Goal: Task Accomplishment & Management: Manage account settings

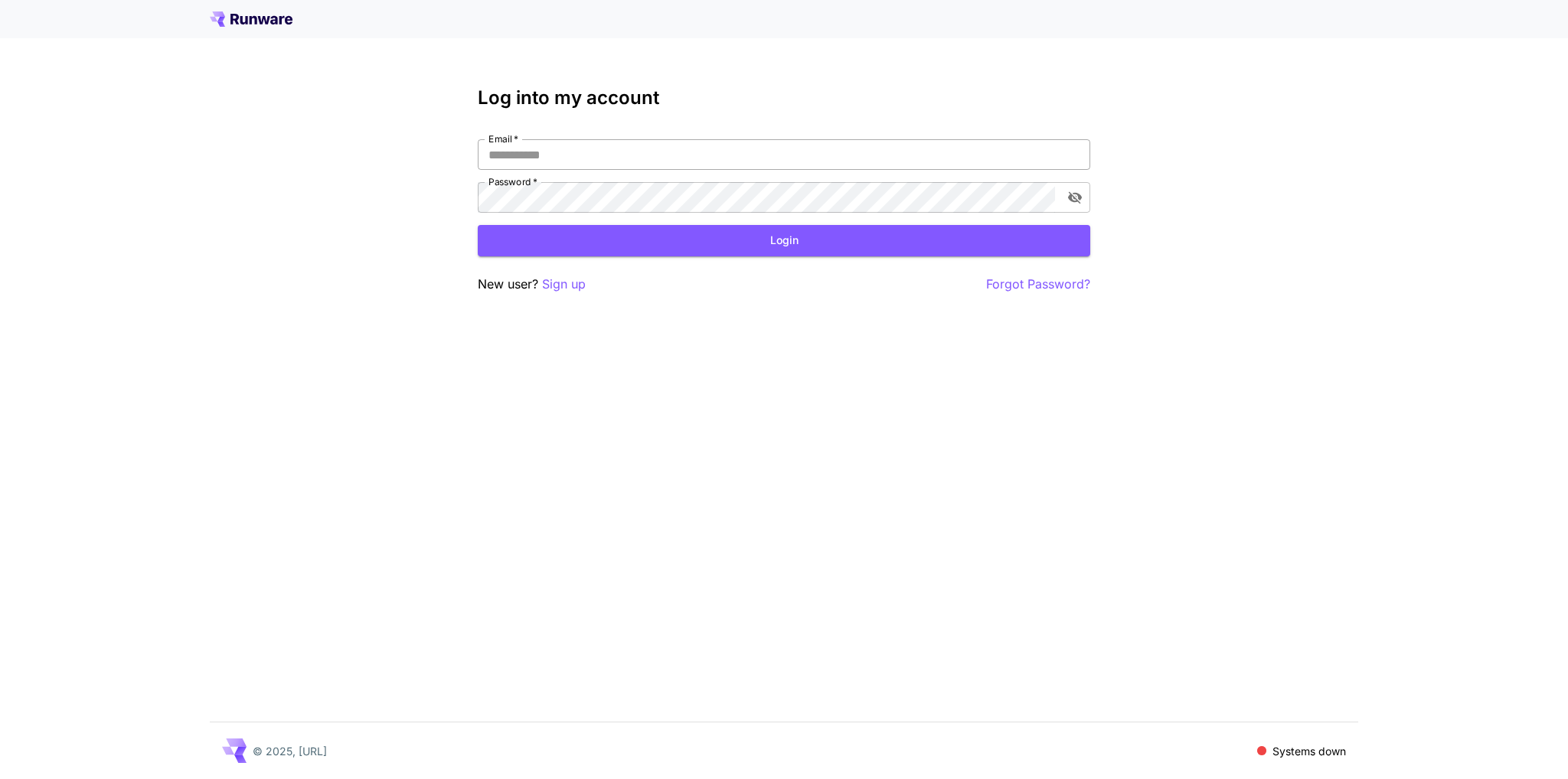
type input "**********"
click at [672, 153] on input "**********" at bounding box center [784, 154] width 612 height 31
click at [472, 222] on div "**********" at bounding box center [784, 389] width 1568 height 779
click at [477, 240] on div "**********" at bounding box center [784, 389] width 1568 height 779
click at [505, 240] on button "Login" at bounding box center [784, 240] width 612 height 32
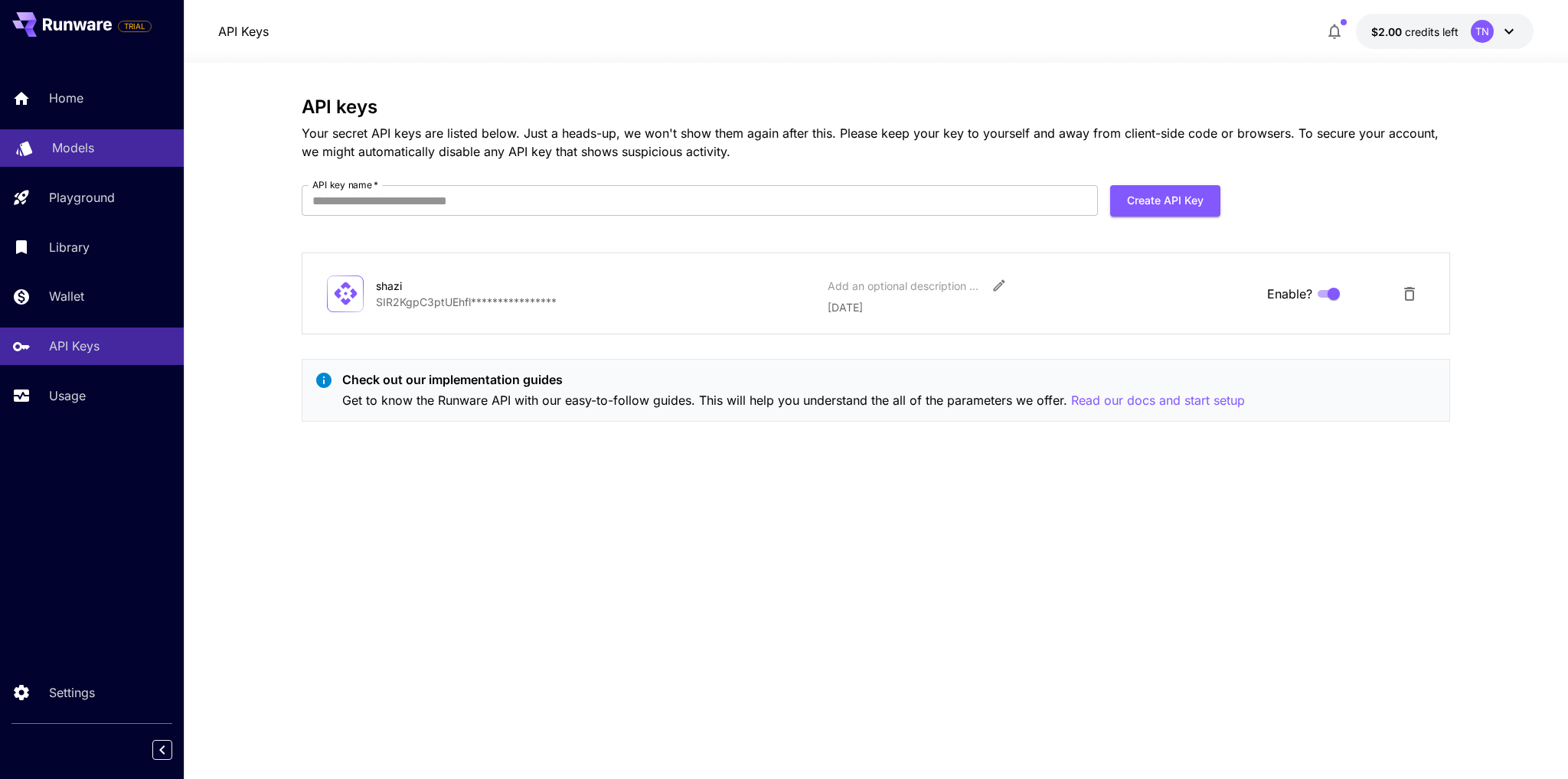
click at [103, 155] on div "Models" at bounding box center [111, 148] width 119 height 18
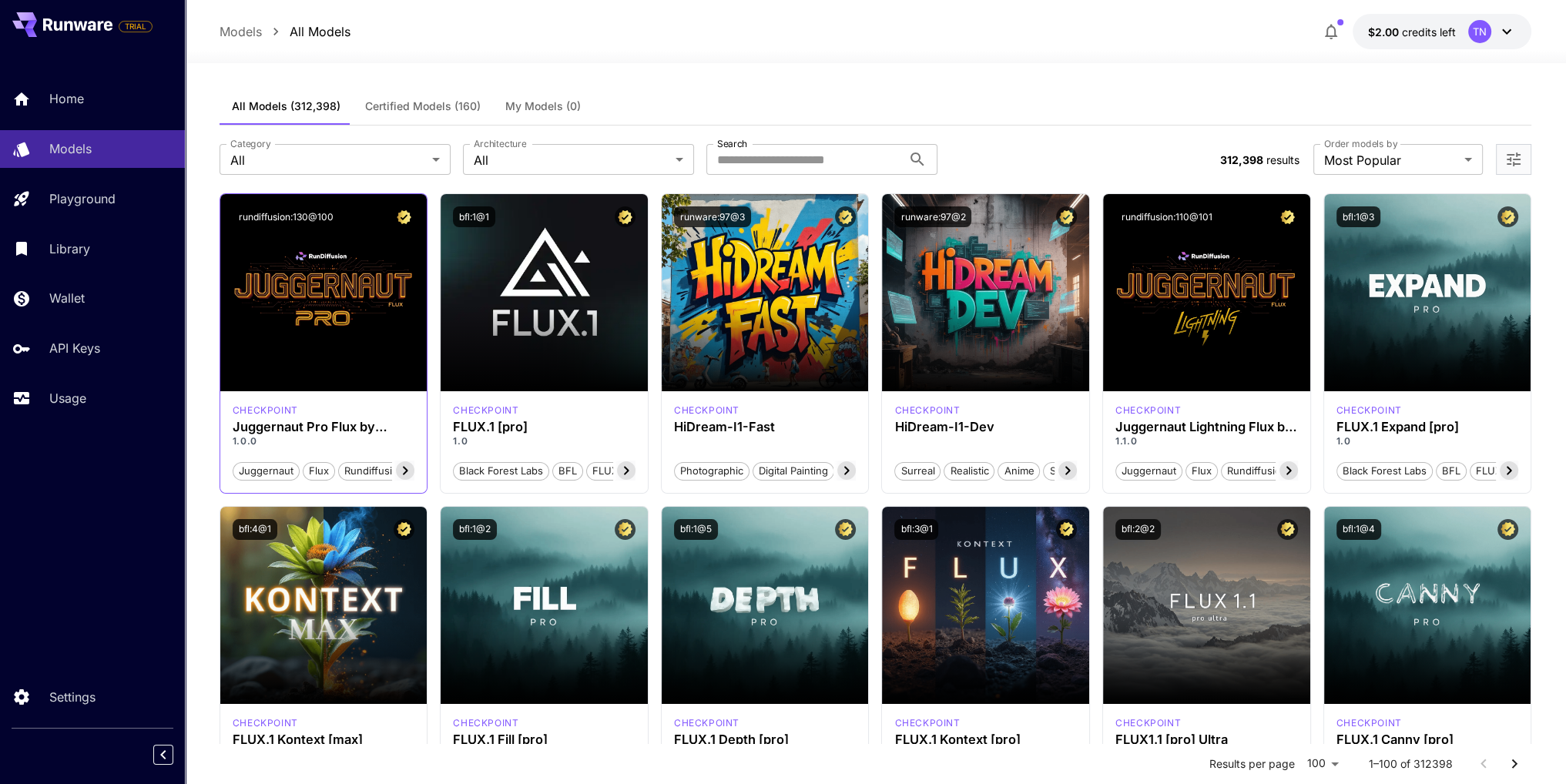
click at [401, 471] on icon at bounding box center [405, 471] width 18 height 18
click at [401, 469] on icon at bounding box center [405, 471] width 18 height 18
click at [244, 469] on icon at bounding box center [242, 471] width 18 height 18
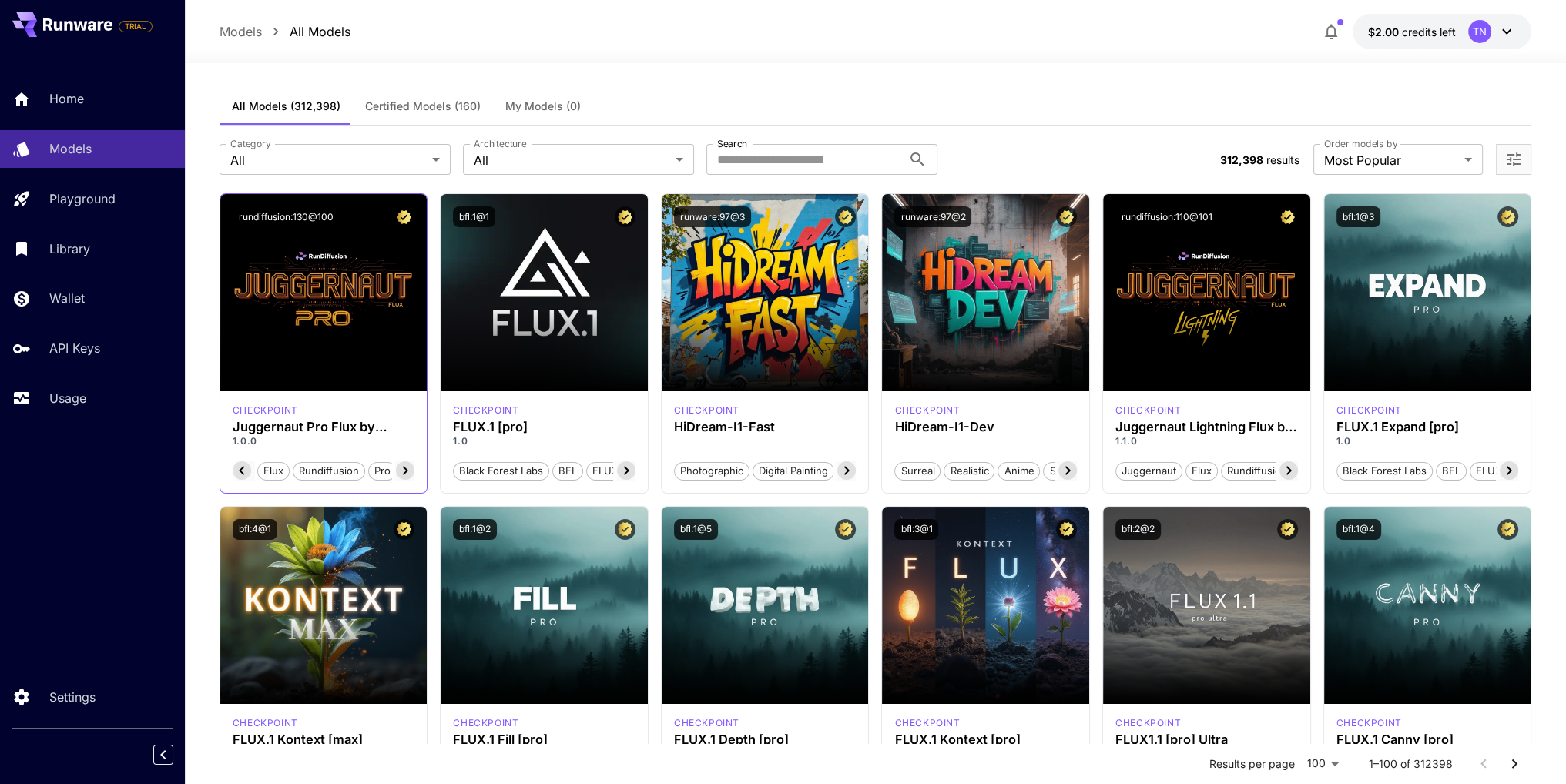
click at [244, 469] on icon at bounding box center [242, 471] width 18 height 18
click at [92, 92] on div "Home" at bounding box center [112, 98] width 120 height 18
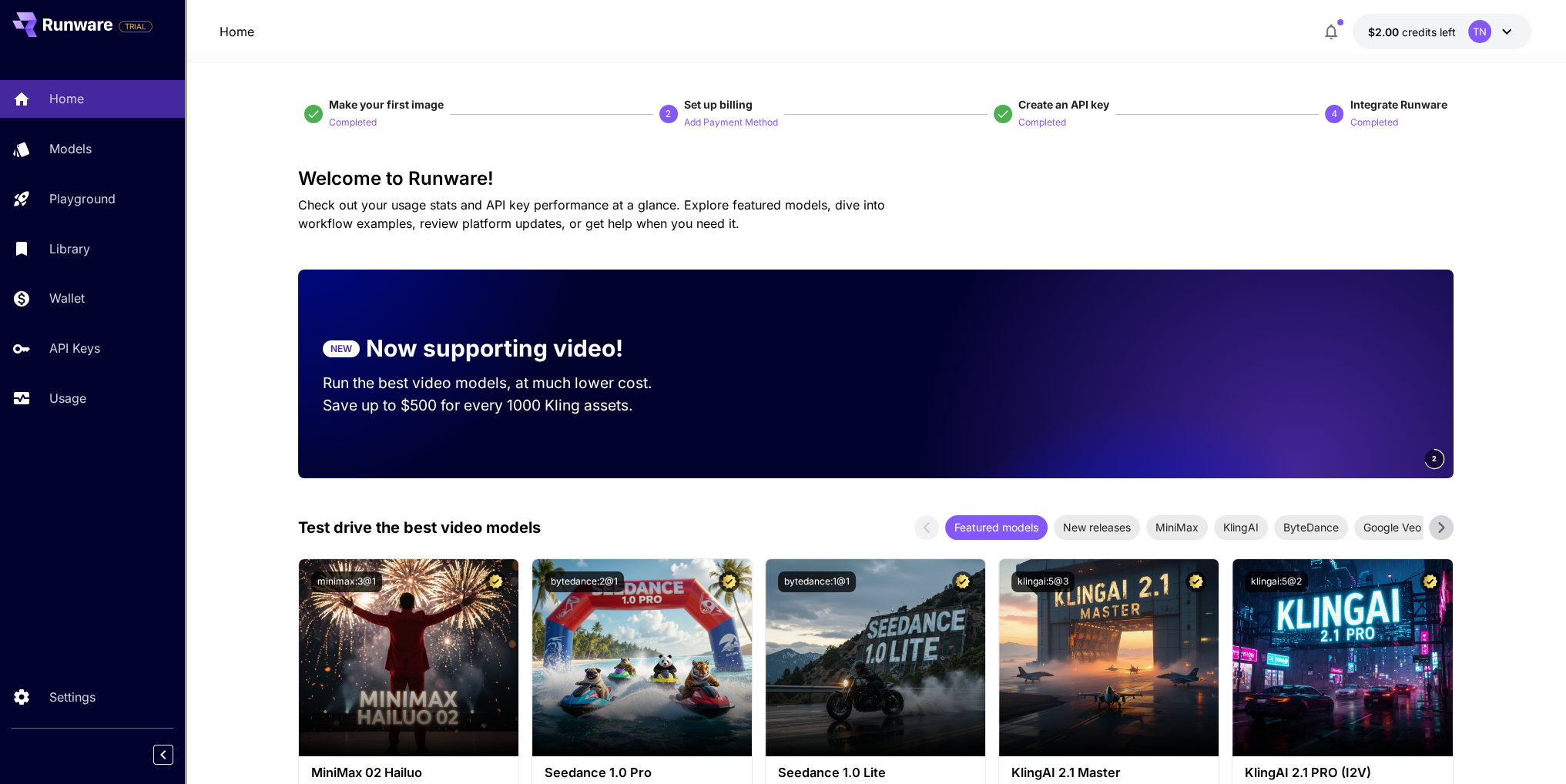
click at [76, 23] on icon at bounding box center [80, 25] width 13 height 9
click at [59, 19] on icon at bounding box center [77, 24] width 69 height 13
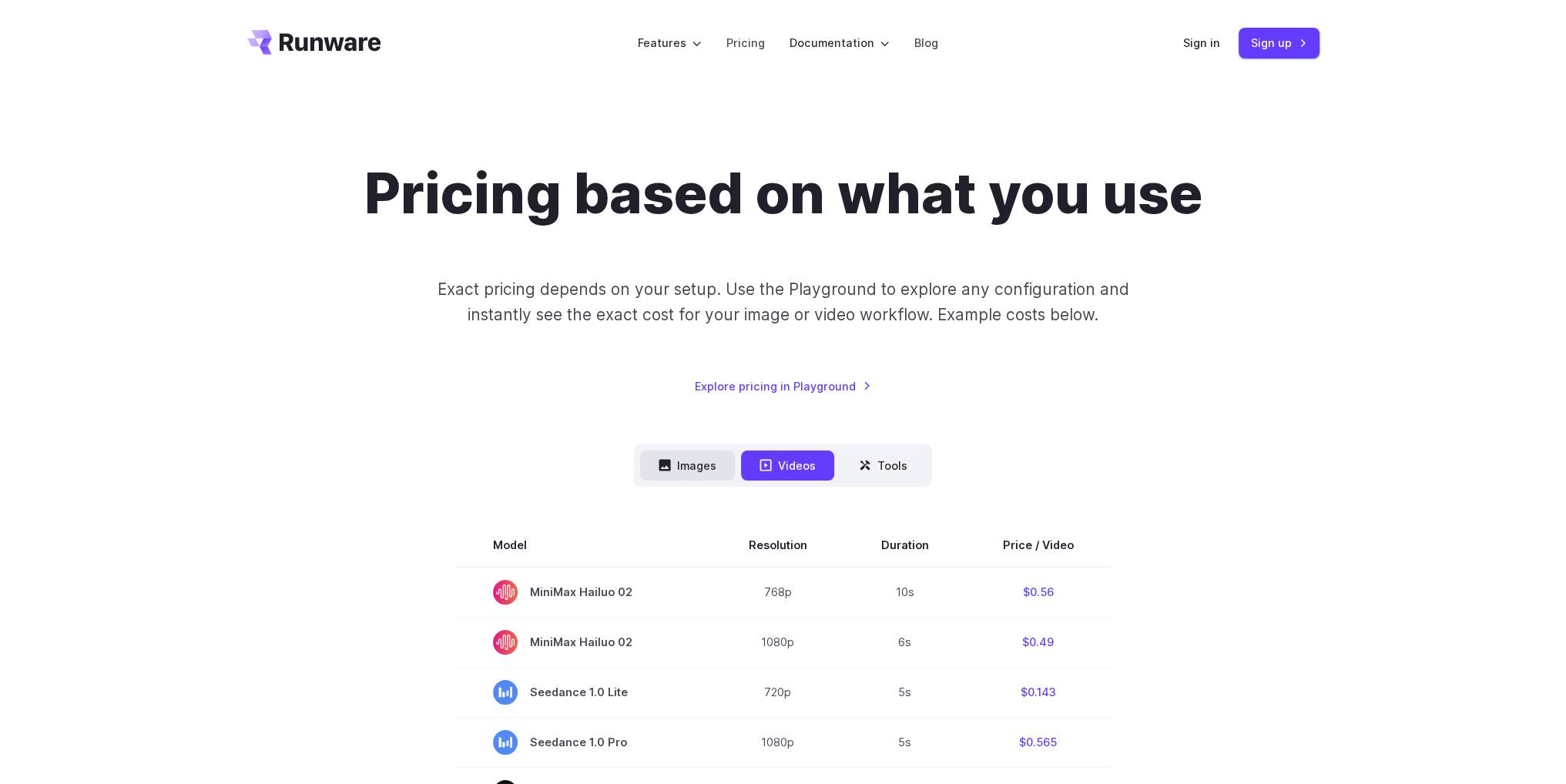
click at [688, 469] on button "Images" at bounding box center [688, 466] width 95 height 30
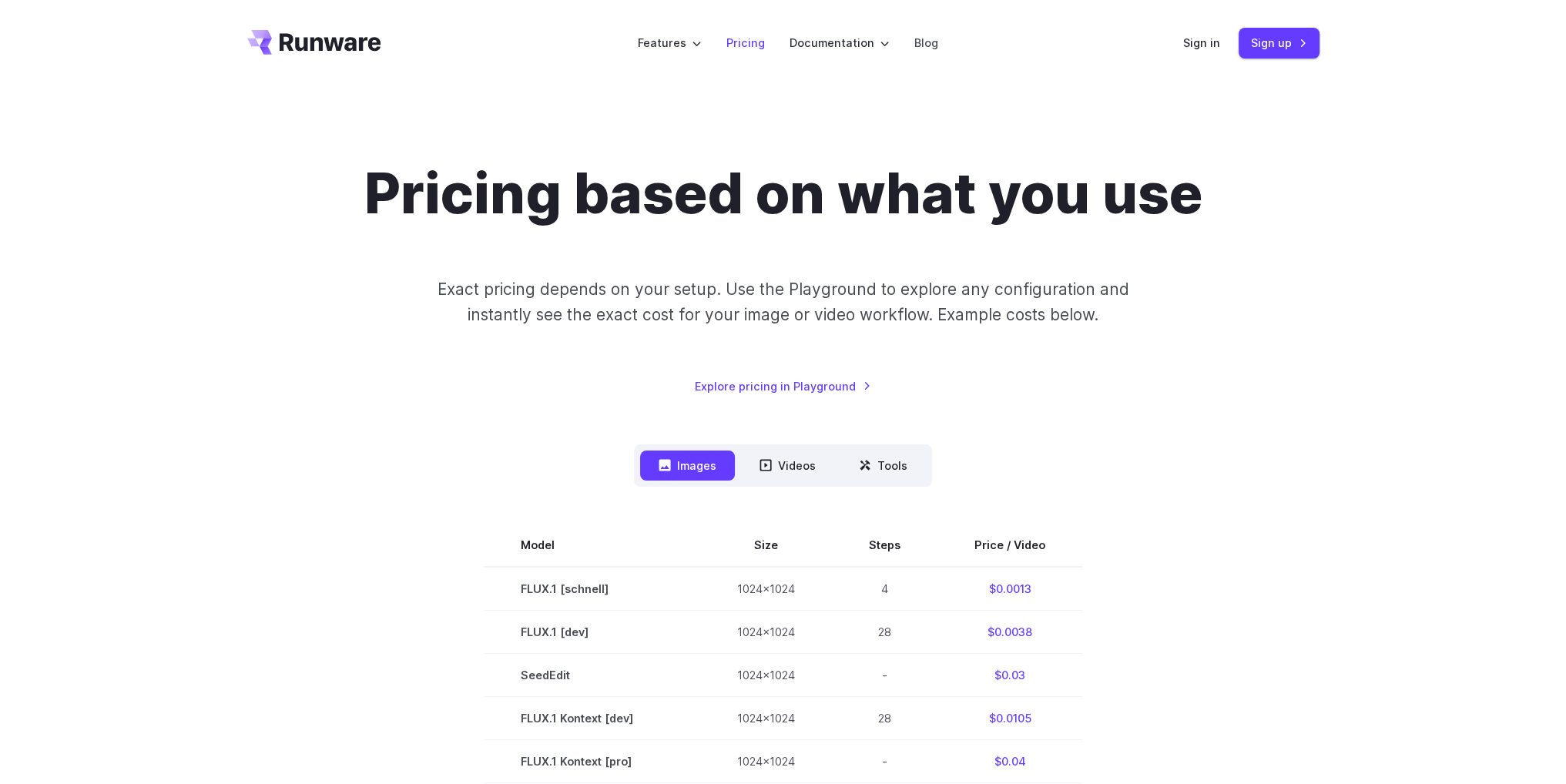
click at [745, 50] on link "Pricing" at bounding box center [746, 42] width 39 height 18
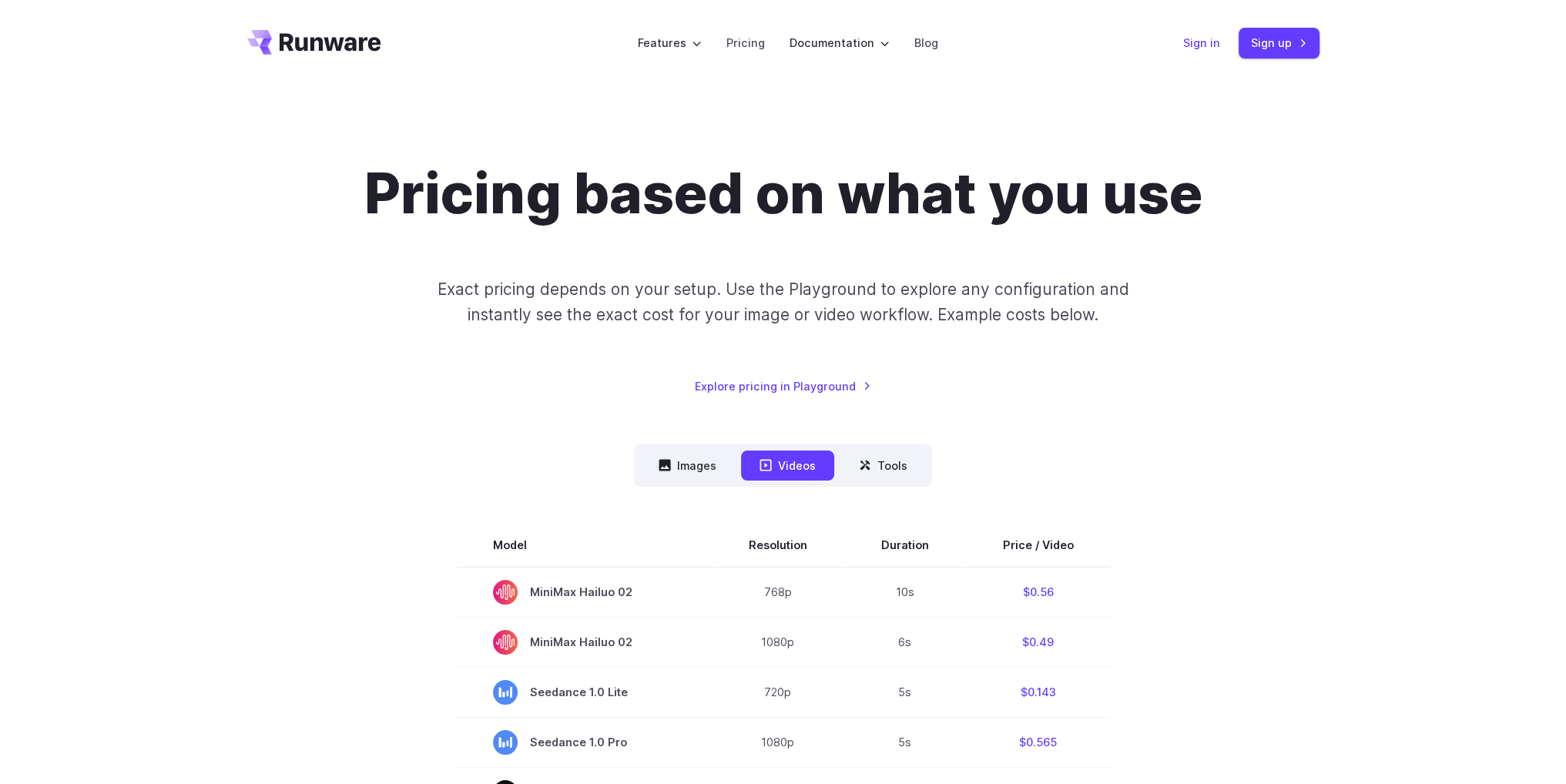
click at [1203, 45] on link "Sign in" at bounding box center [1202, 42] width 37 height 18
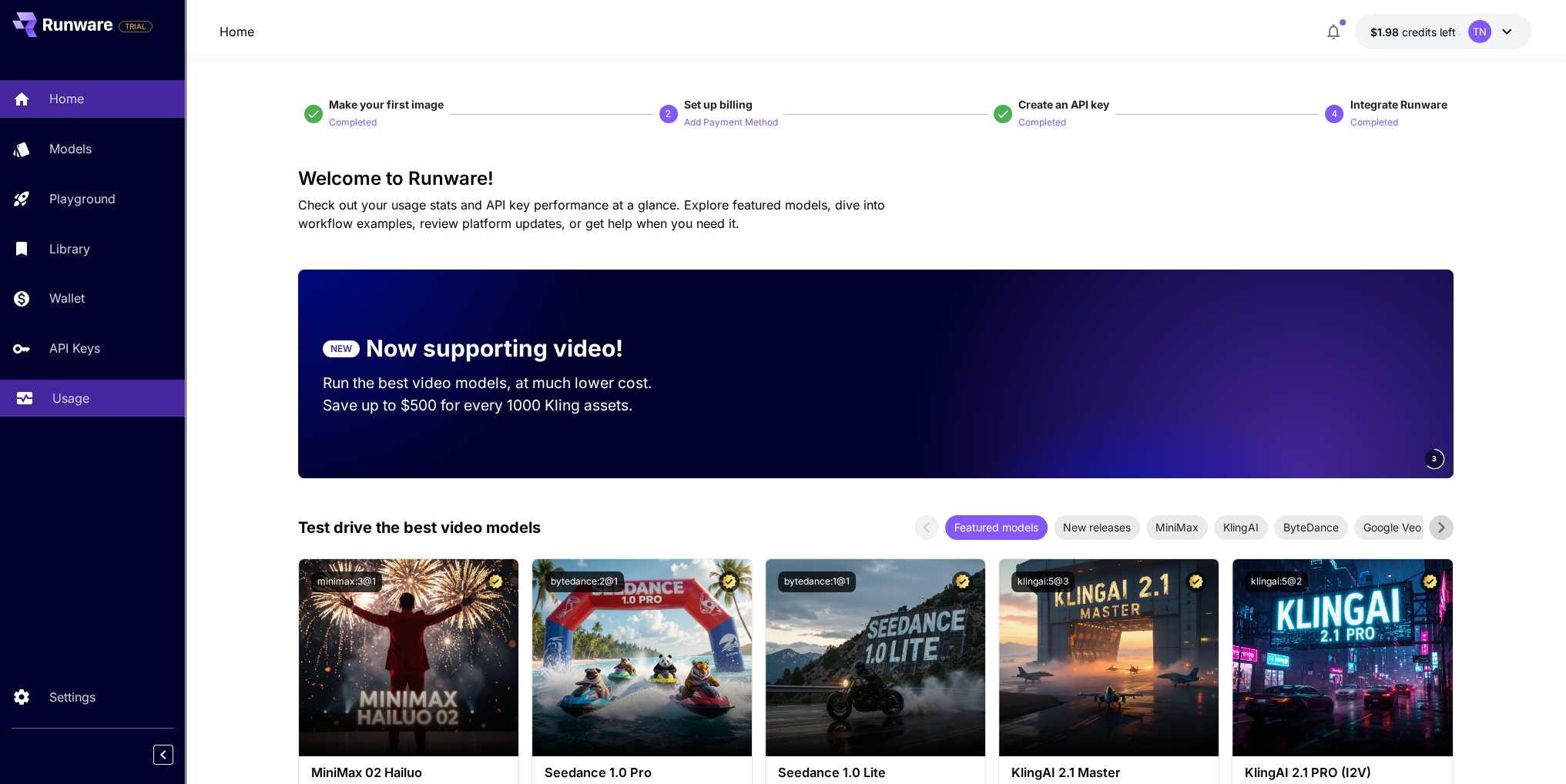
click at [55, 412] on link "Usage" at bounding box center [92, 398] width 185 height 38
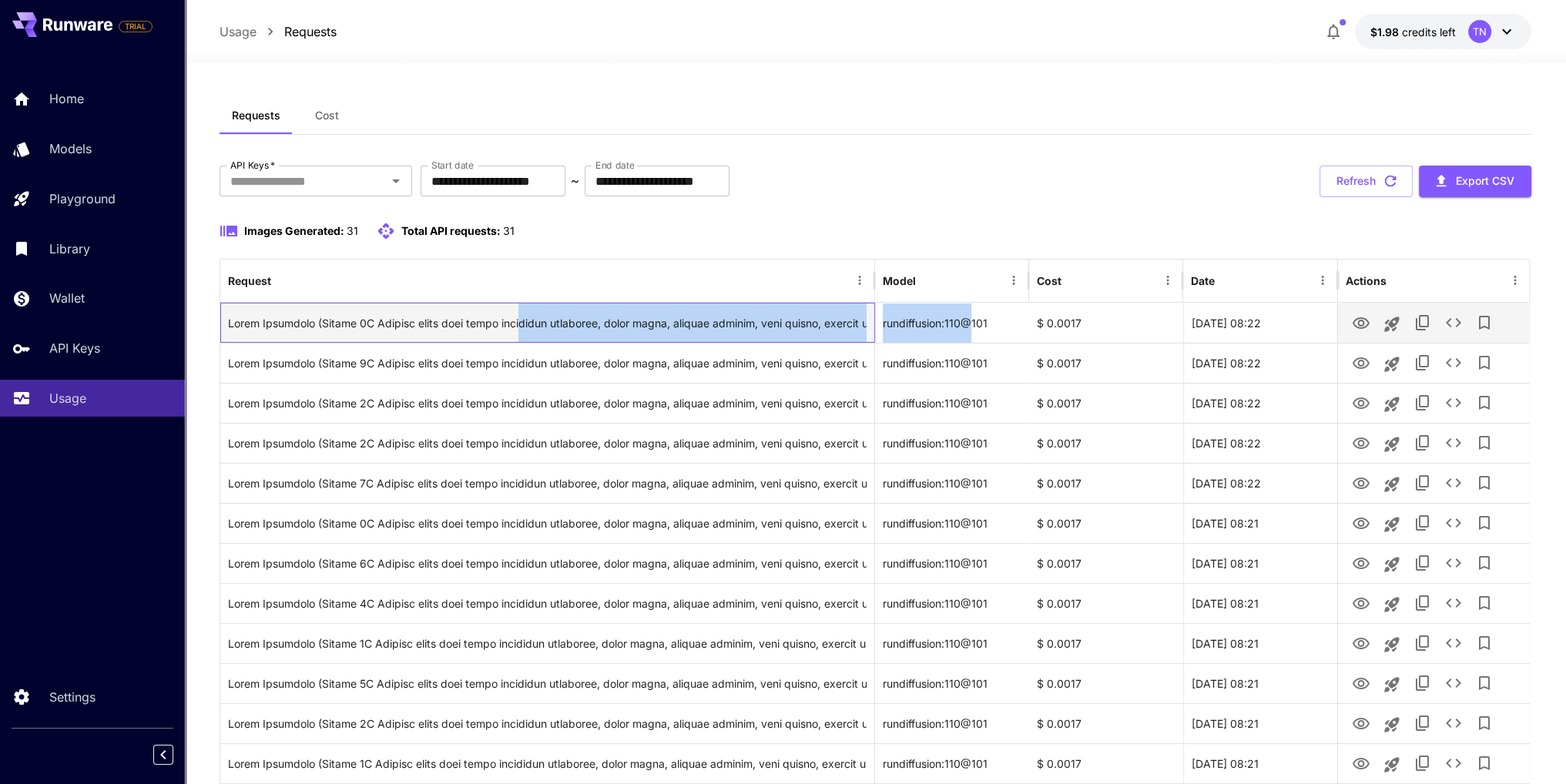
drag, startPoint x: 522, startPoint y: 321, endPoint x: 969, endPoint y: 333, distance: 447.2
click at [969, 333] on div "rundiffusion:110@101 $ 0.0017 26 Aug, 2025 08:22" at bounding box center [875, 323] width 1310 height 40
click at [860, 338] on div "Click to copy prompt" at bounding box center [547, 323] width 639 height 39
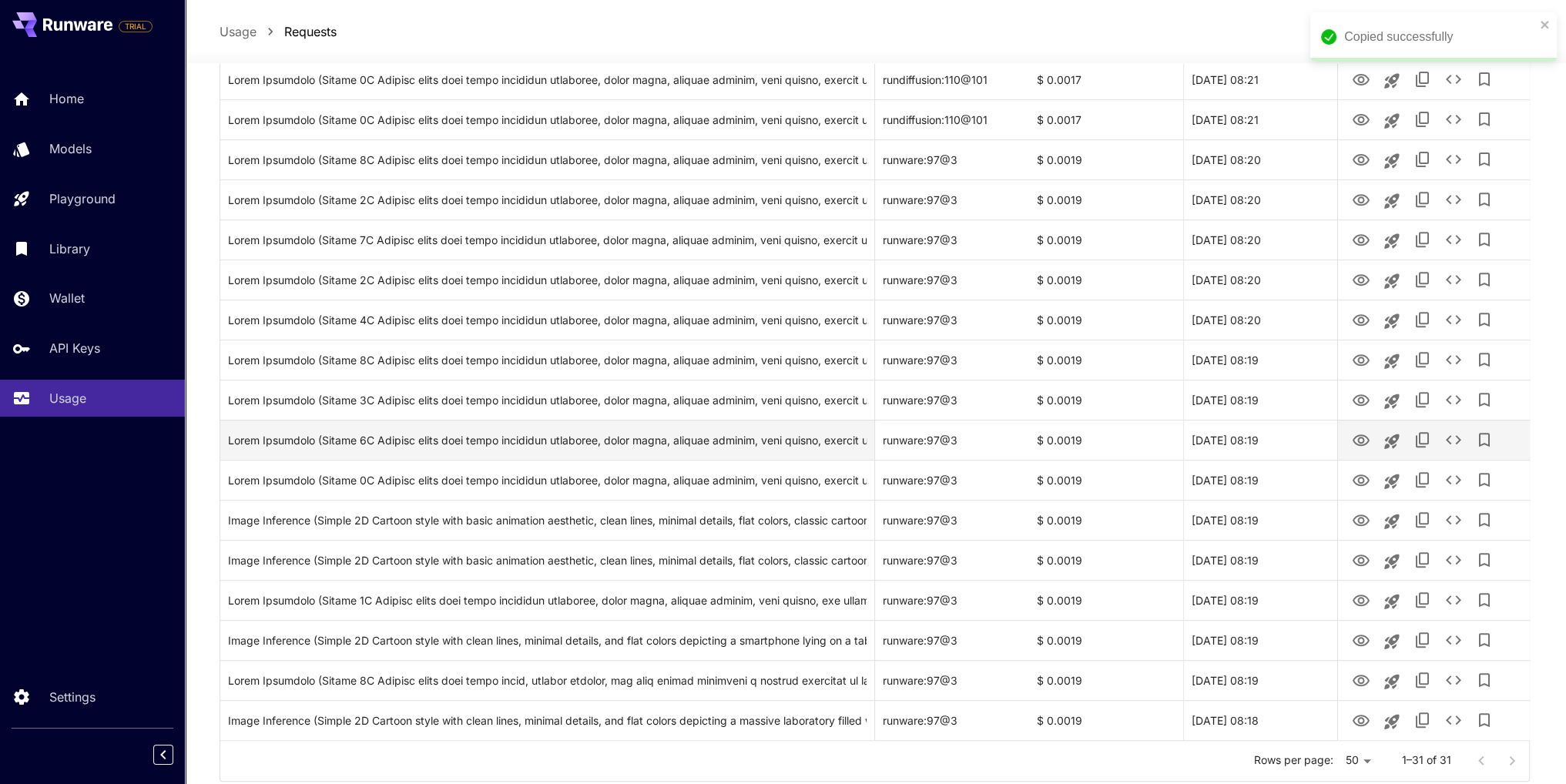
scroll to position [847, 0]
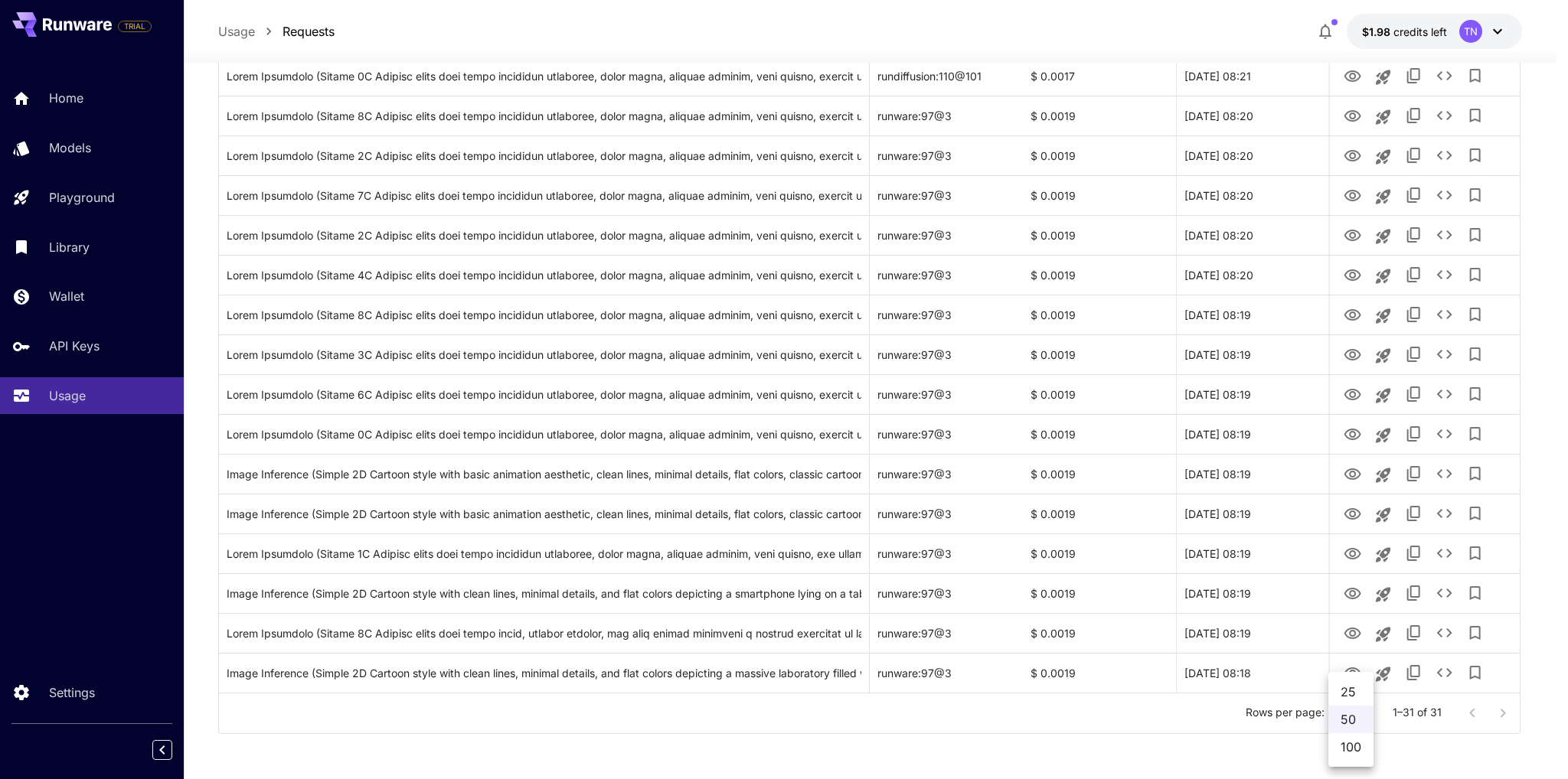
click at [1353, 748] on li "100" at bounding box center [1351, 746] width 45 height 28
type input "***"
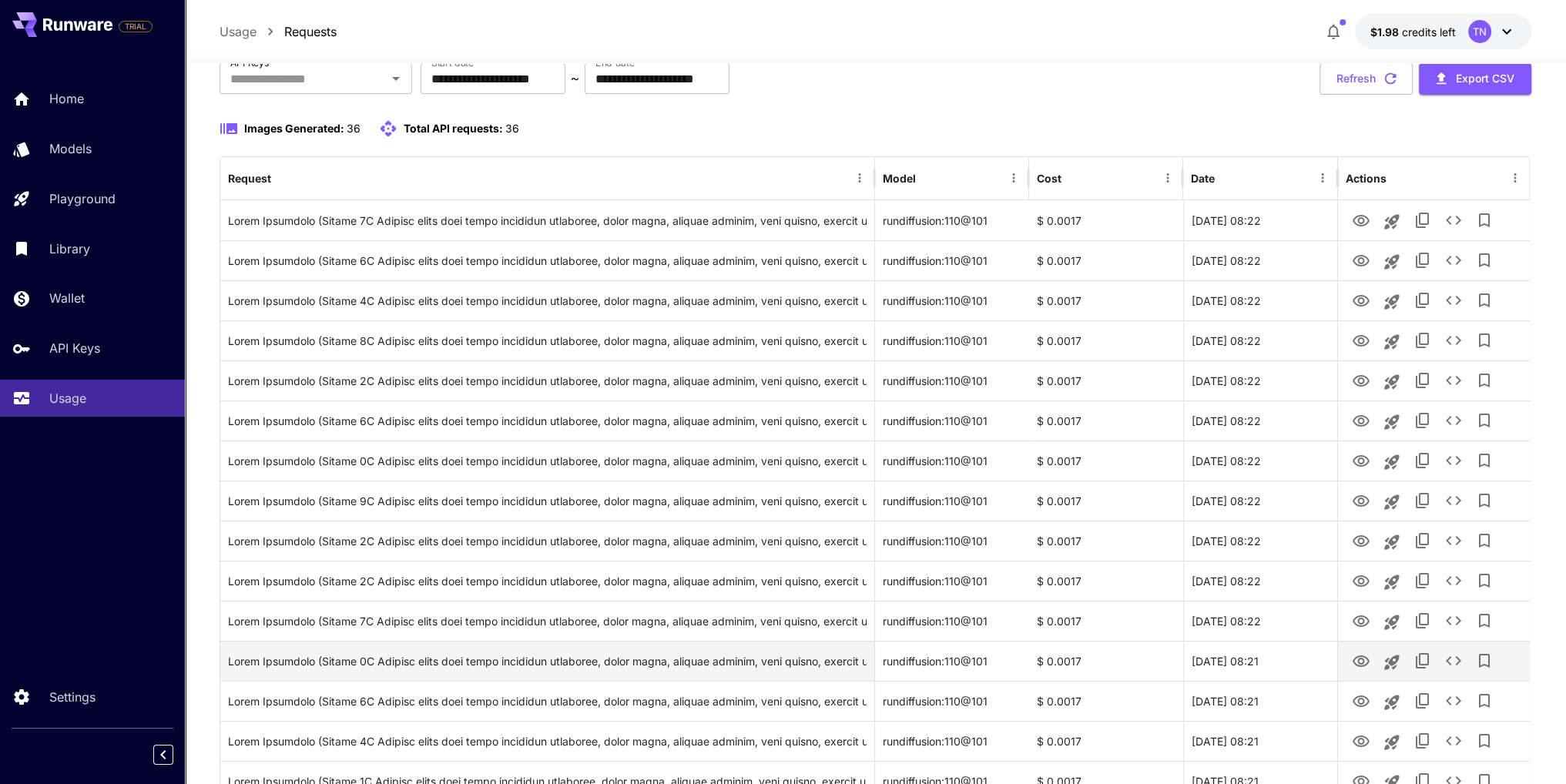
scroll to position [0, 0]
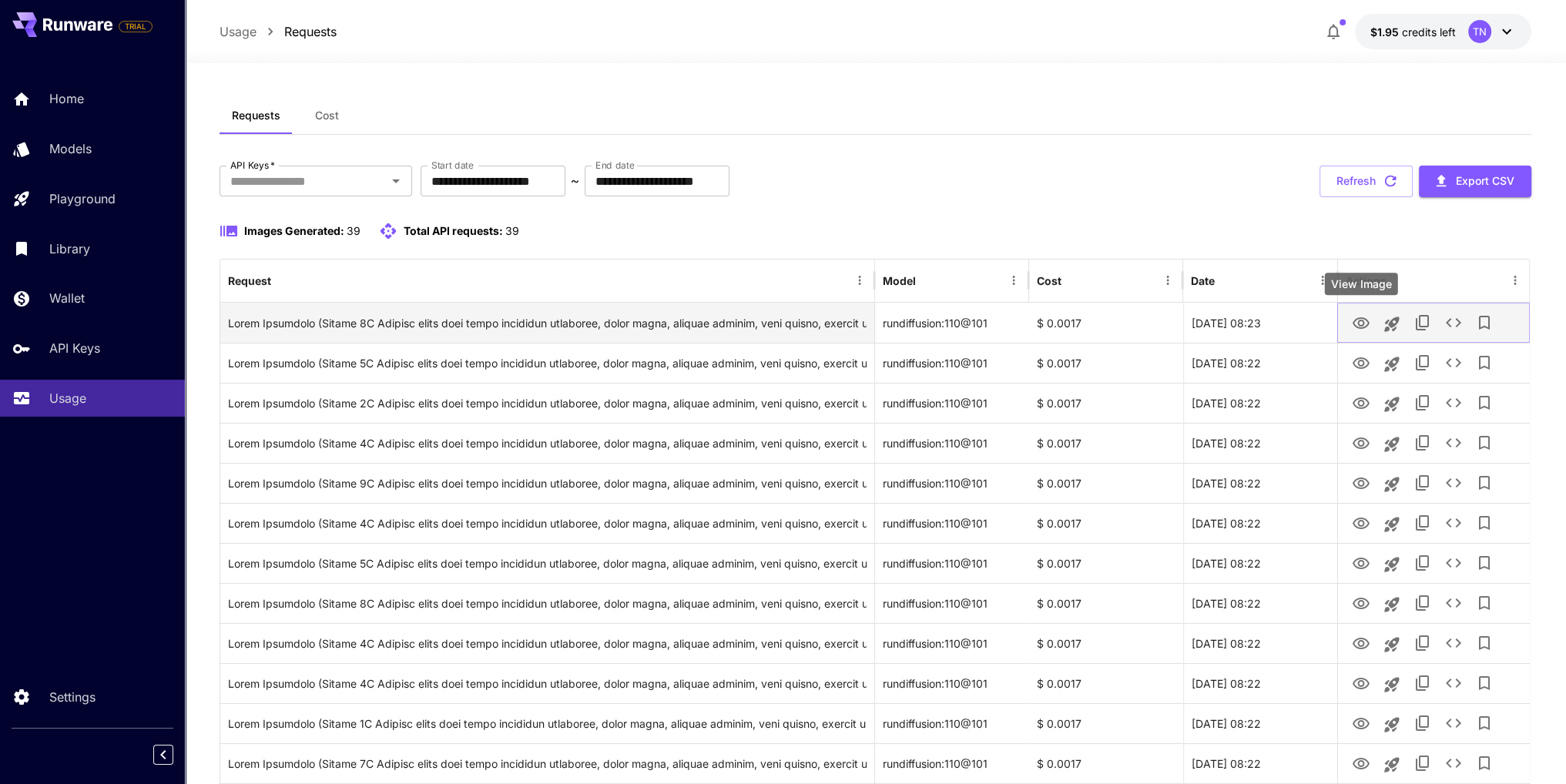
click at [1352, 321] on icon "View Image" at bounding box center [1360, 324] width 17 height 12
click at [1461, 317] on icon "See details" at bounding box center [1453, 323] width 18 height 18
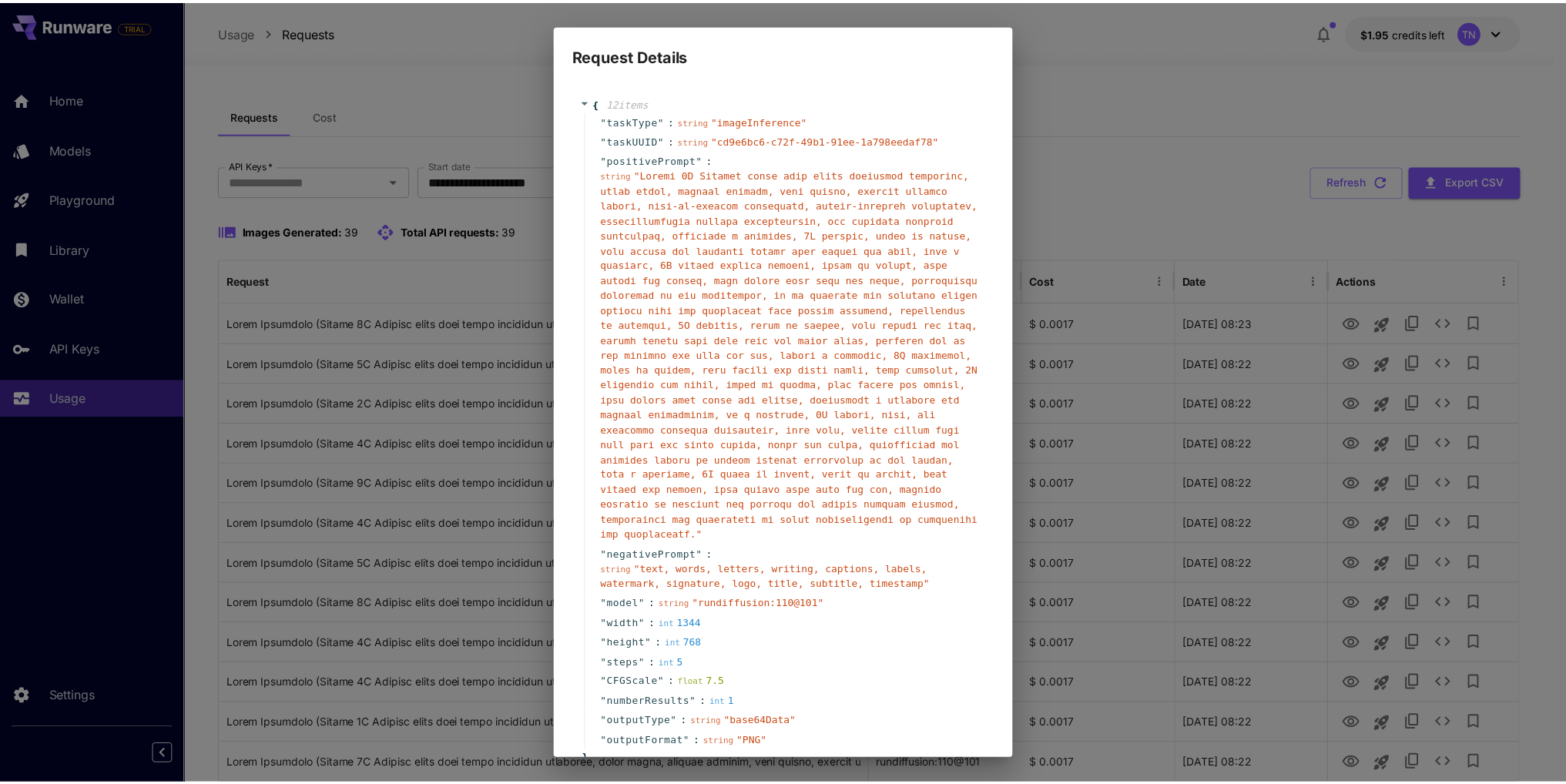
scroll to position [70, 0]
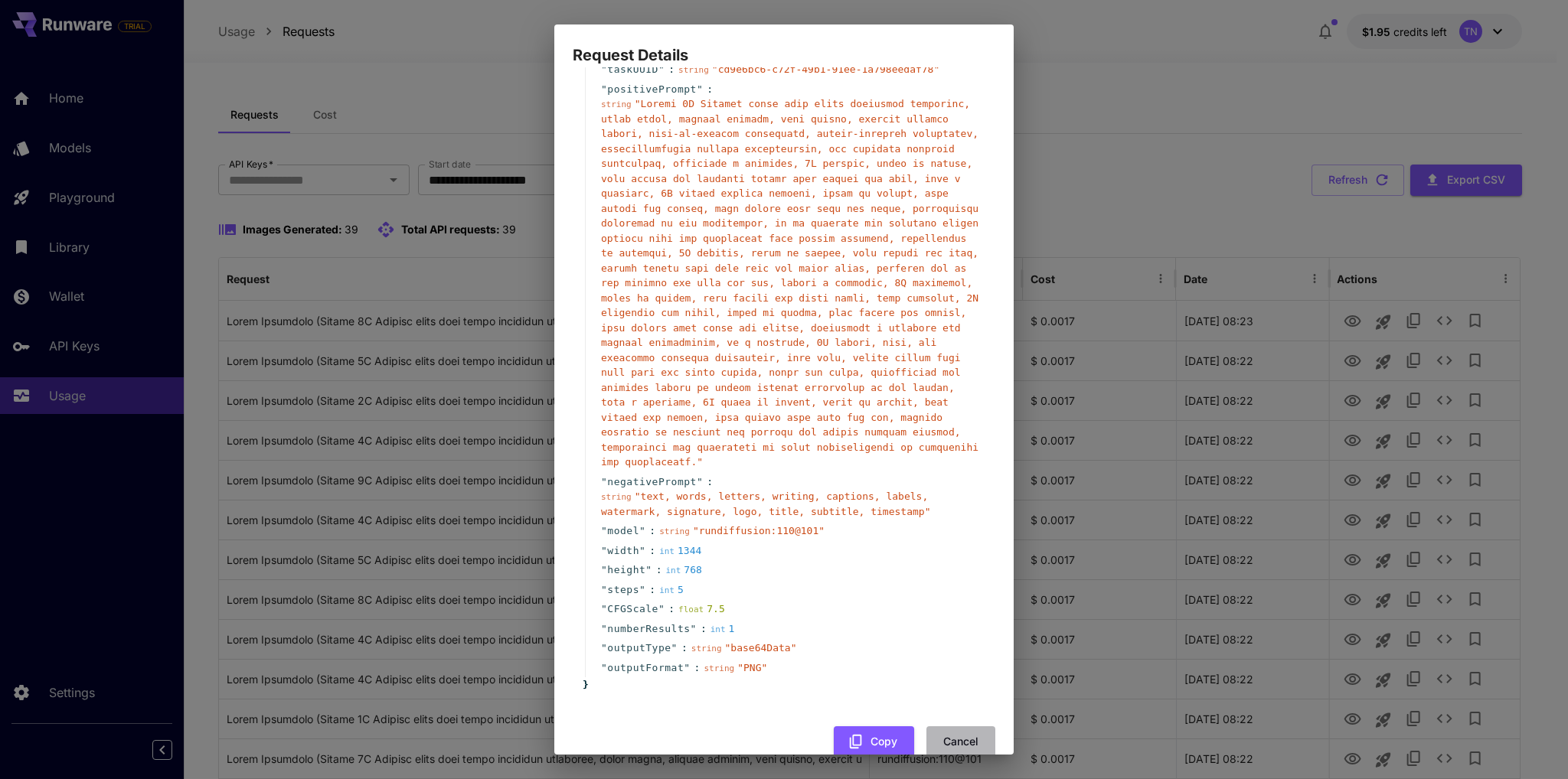
click at [969, 726] on button "Cancel" at bounding box center [961, 742] width 69 height 32
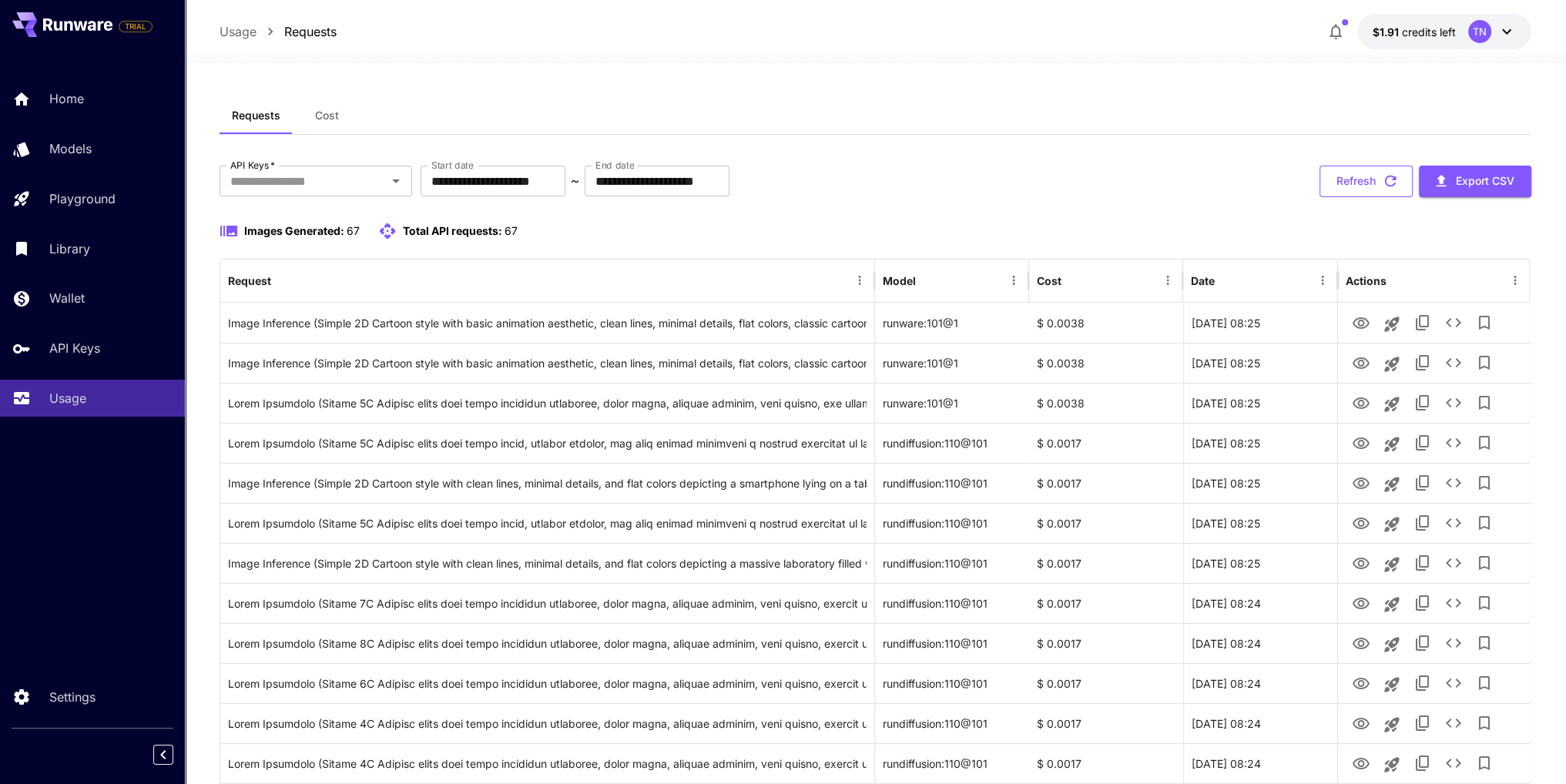
click at [1359, 182] on button "Refresh" at bounding box center [1366, 182] width 93 height 32
